Goal: Task Accomplishment & Management: Manage account settings

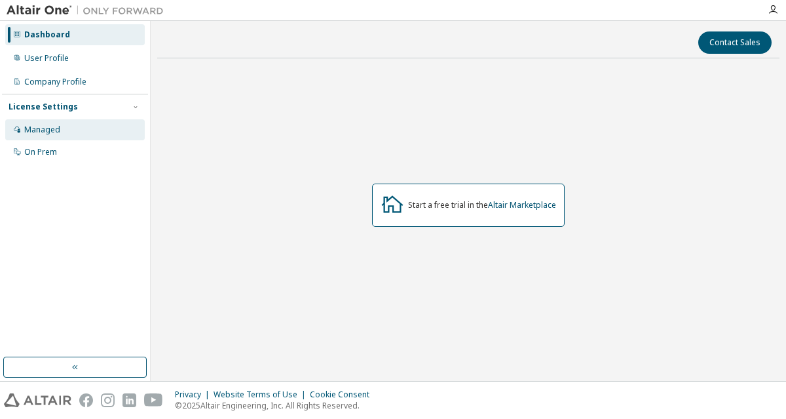
click at [34, 130] on div "Managed" at bounding box center [42, 130] width 36 height 10
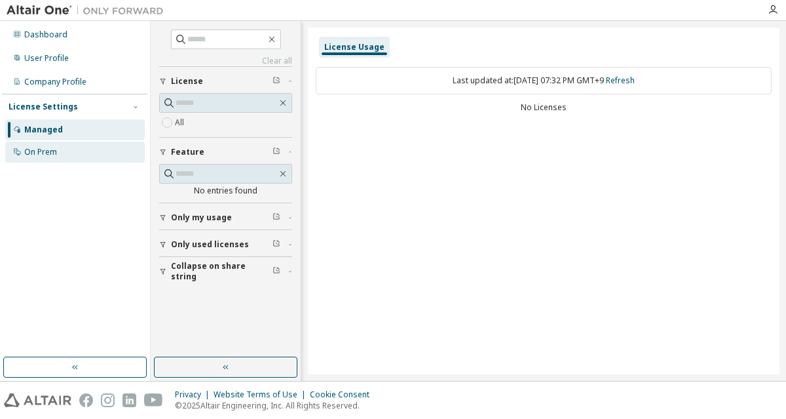
click at [44, 148] on div "On Prem" at bounding box center [40, 152] width 33 height 10
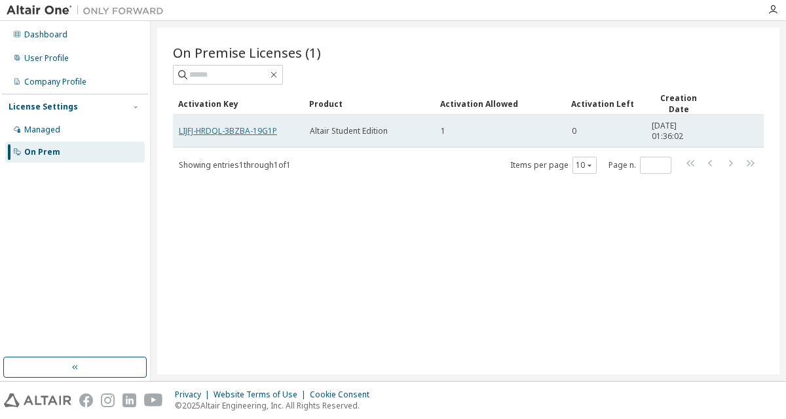
click at [194, 125] on link "LIJFJ-HRDQL-3BZBA-19G1P" at bounding box center [228, 130] width 98 height 11
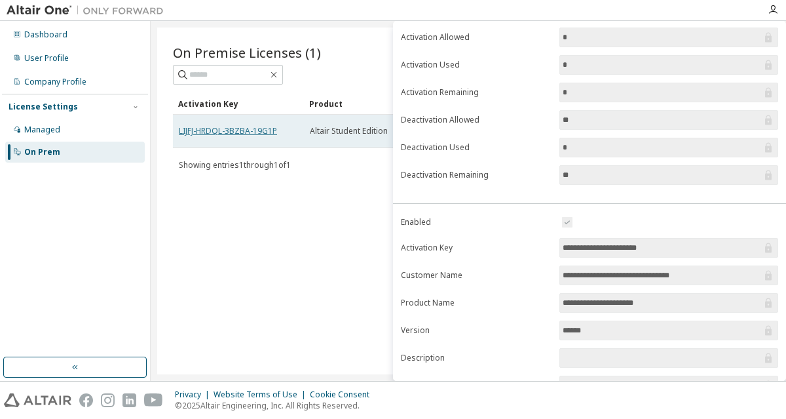
scroll to position [179, 0]
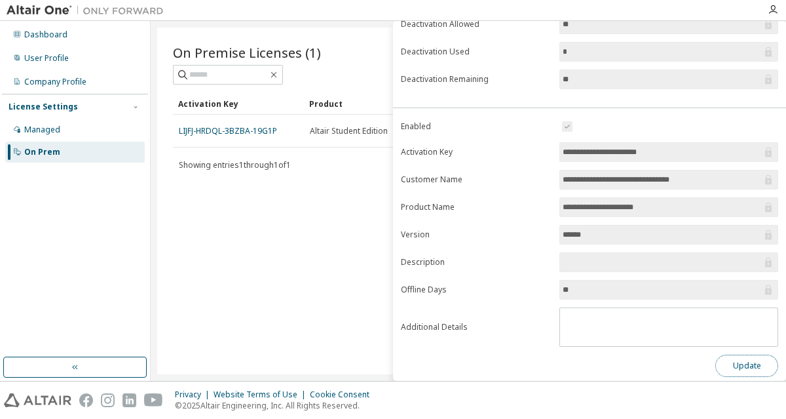
click at [748, 358] on button "Update" at bounding box center [747, 366] width 63 height 22
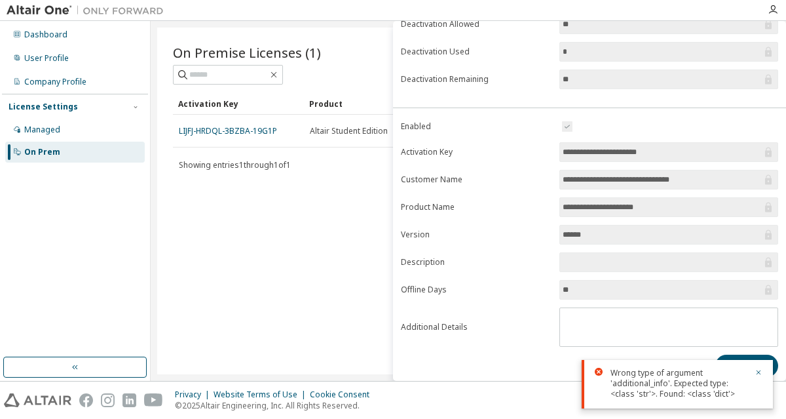
click at [48, 174] on div "Dashboard User Profile Company Profile License Settings Managed On Prem" at bounding box center [75, 189] width 146 height 332
click at [51, 178] on div "Dashboard User Profile Company Profile License Settings Managed On Prem" at bounding box center [75, 189] width 146 height 332
click at [767, 367] on div "Wrong type of argument 'additional_info'. Expected type: <class 'str'>. Found: …" at bounding box center [677, 384] width 191 height 48
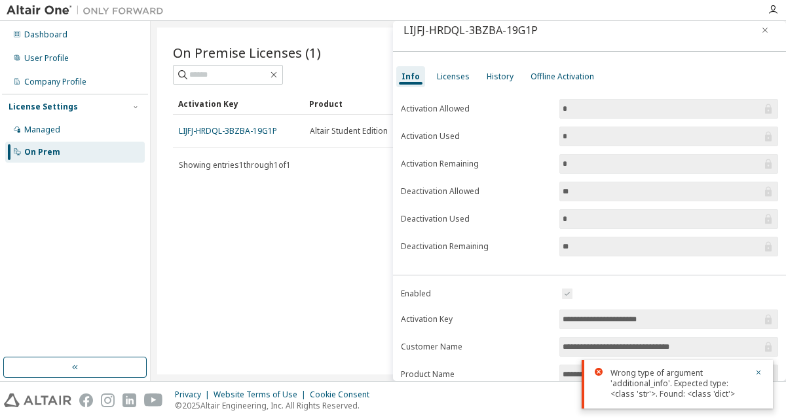
scroll to position [12, 0]
click at [446, 79] on div "Licenses" at bounding box center [453, 76] width 33 height 10
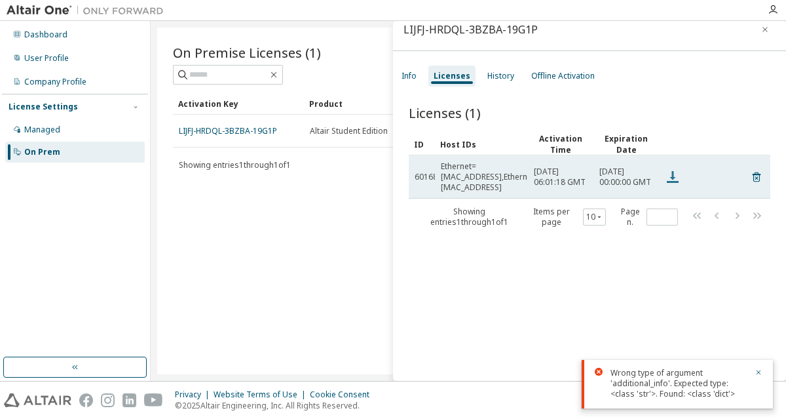
click at [674, 180] on icon at bounding box center [673, 177] width 12 height 12
click at [755, 177] on icon at bounding box center [757, 177] width 12 height 16
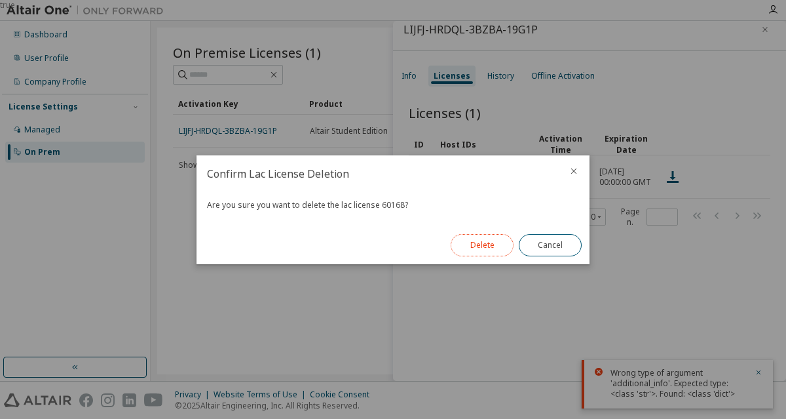
click at [491, 242] on button "Delete" at bounding box center [482, 245] width 63 height 22
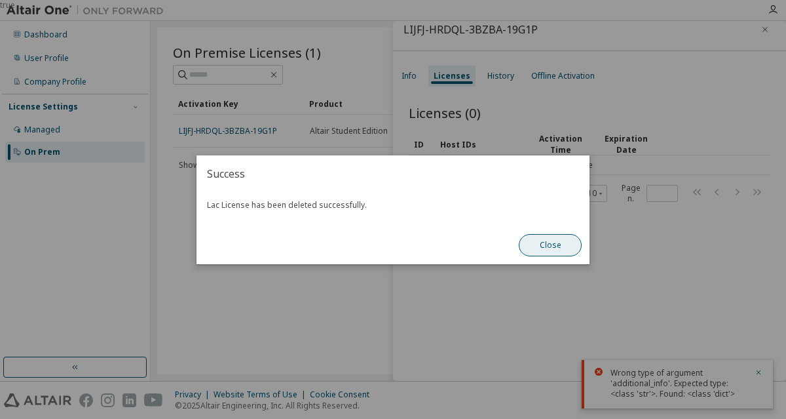
click at [565, 244] on button "Close" at bounding box center [550, 245] width 63 height 22
